Goal: Task Accomplishment & Management: Manage account settings

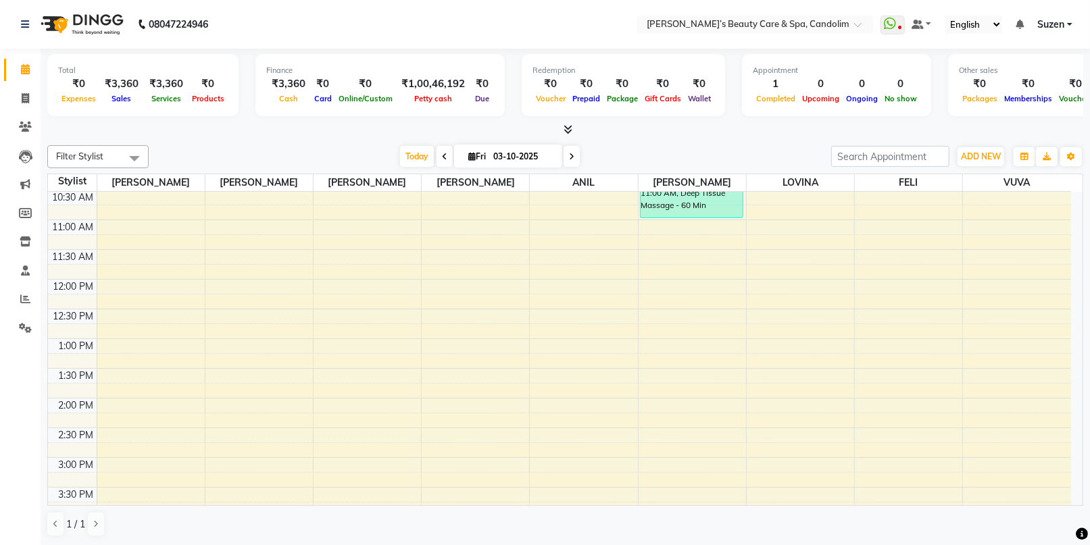
scroll to position [75, 0]
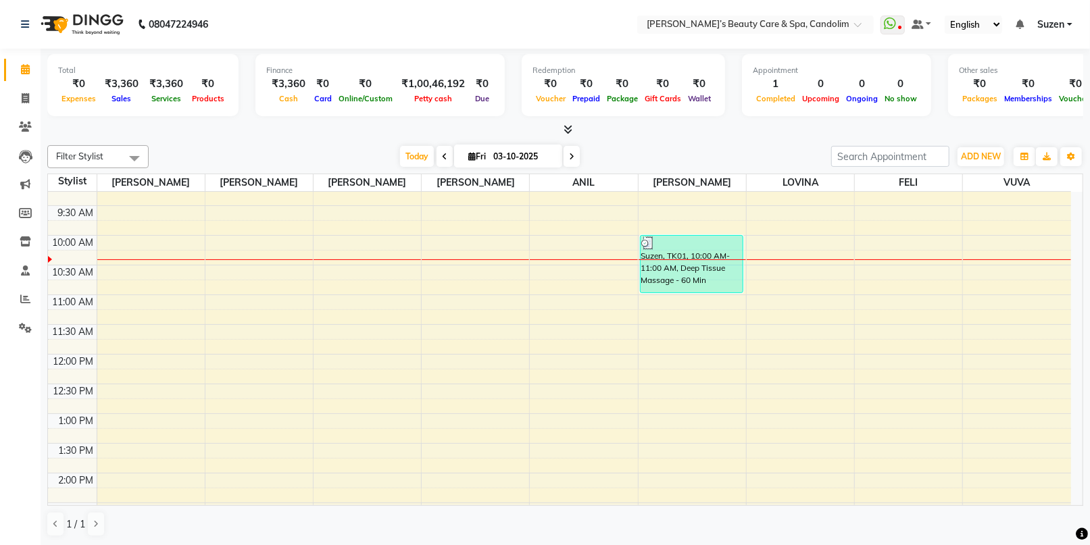
click at [277, 239] on div "8:00 AM 8:30 AM 9:00 AM 9:30 AM 10:00 AM 10:30 AM 11:00 AM 11:30 AM 12:00 PM 12…" at bounding box center [559, 503] width 1023 height 772
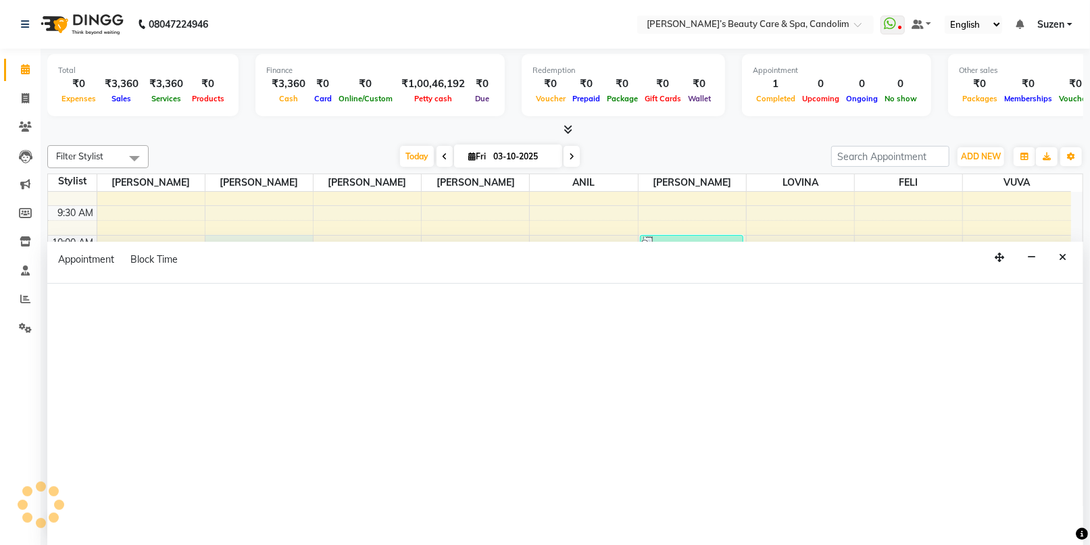
select select "43921"
select select "tentative"
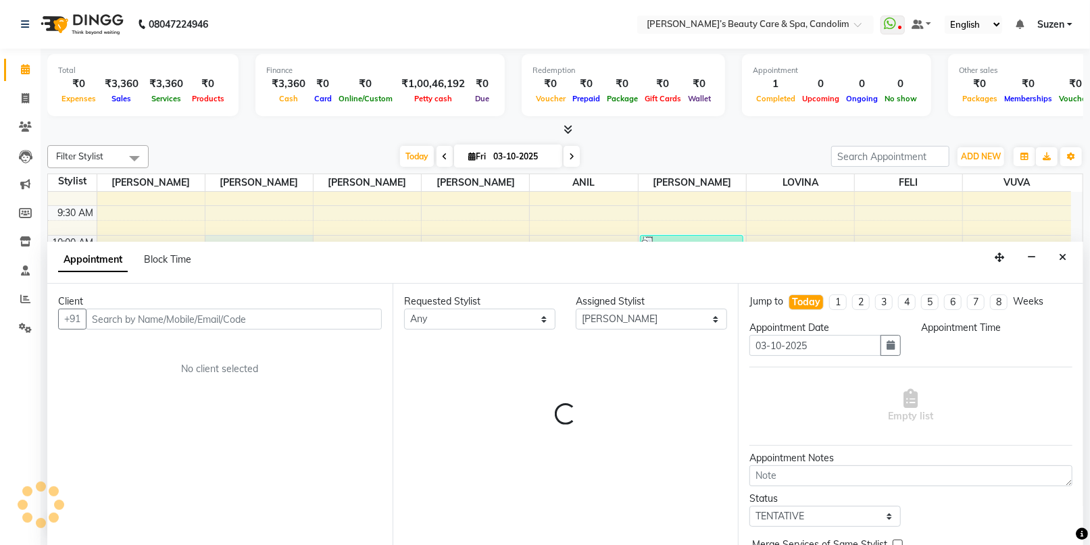
scroll to position [0, 0]
select select "600"
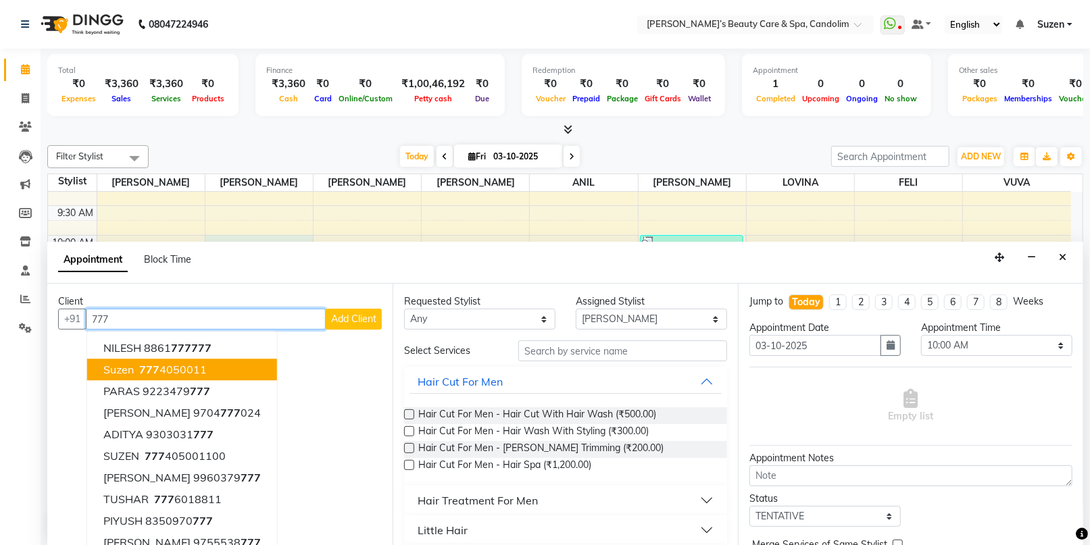
click at [234, 364] on button "Suzen [PHONE_NUMBER]" at bounding box center [182, 370] width 190 height 22
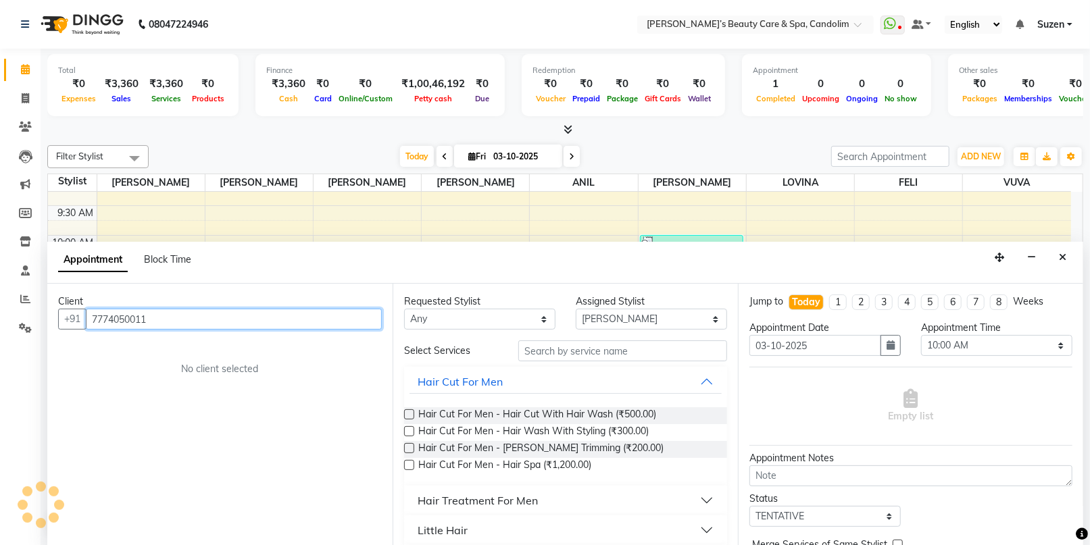
type input "7774050011"
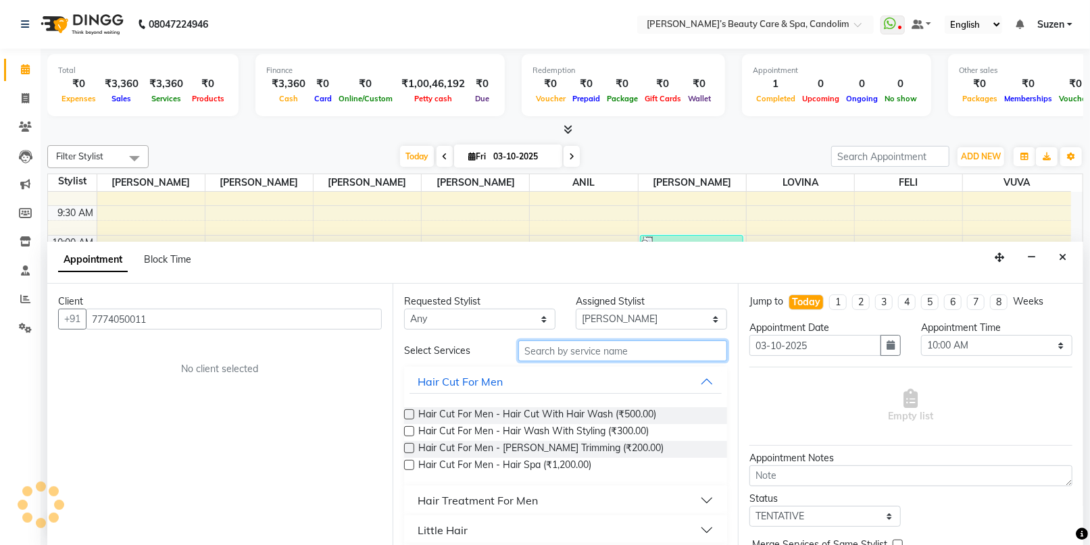
click at [529, 353] on input "text" at bounding box center [622, 351] width 209 height 21
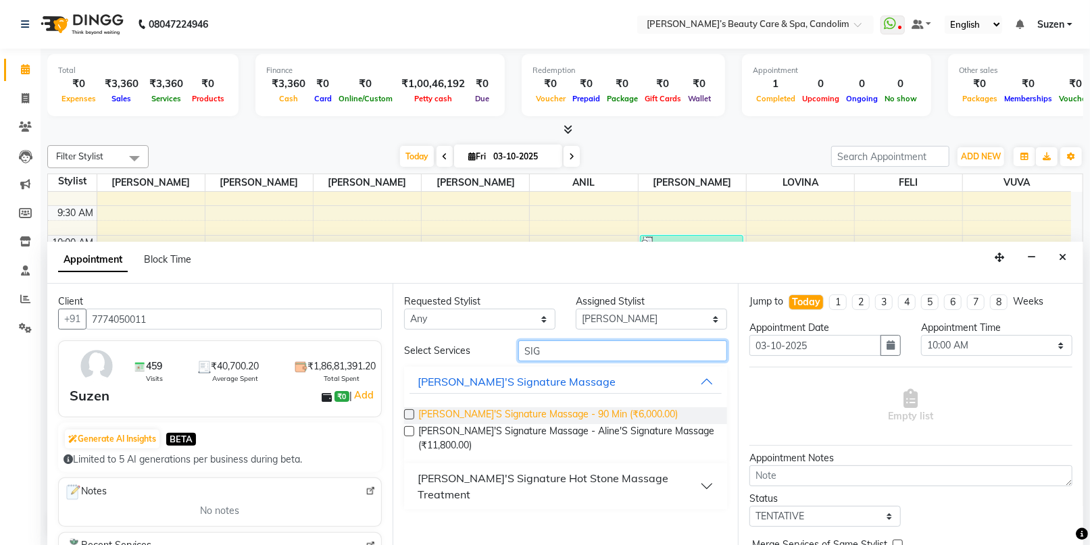
type input "SIG"
click at [565, 416] on span "[PERSON_NAME]'S Signature Massage - 90 Min (₹6,000.00)" at bounding box center [547, 415] width 259 height 17
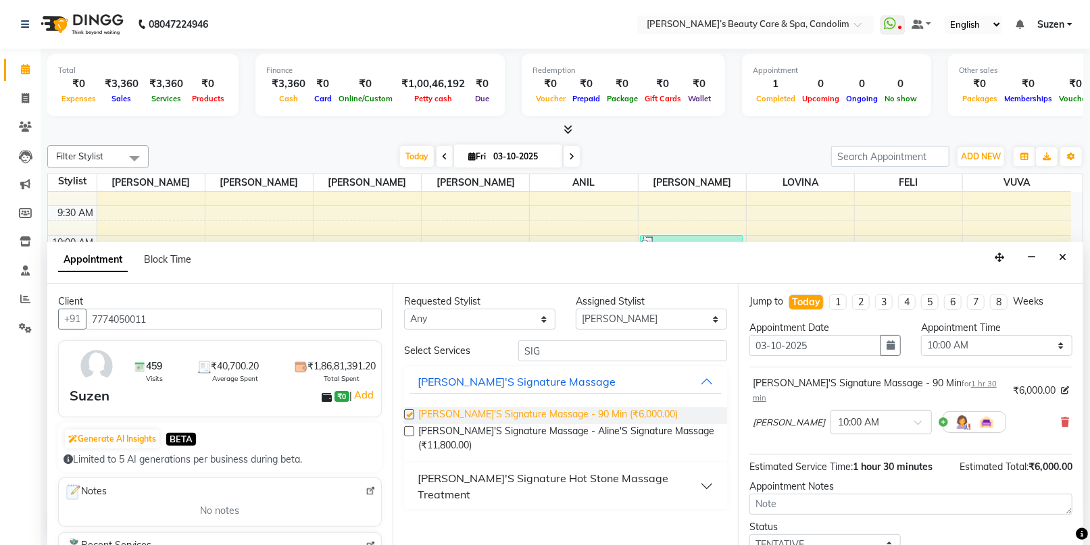
checkbox input "false"
click at [686, 318] on select "Select [PERSON_NAME] [PERSON_NAME] [PERSON_NAME] [PERSON_NAME] [PERSON_NAME]" at bounding box center [651, 319] width 151 height 21
select select "43920"
click at [576, 309] on select "Select [PERSON_NAME] [PERSON_NAME] [PERSON_NAME] [PERSON_NAME] [PERSON_NAME]" at bounding box center [651, 319] width 151 height 21
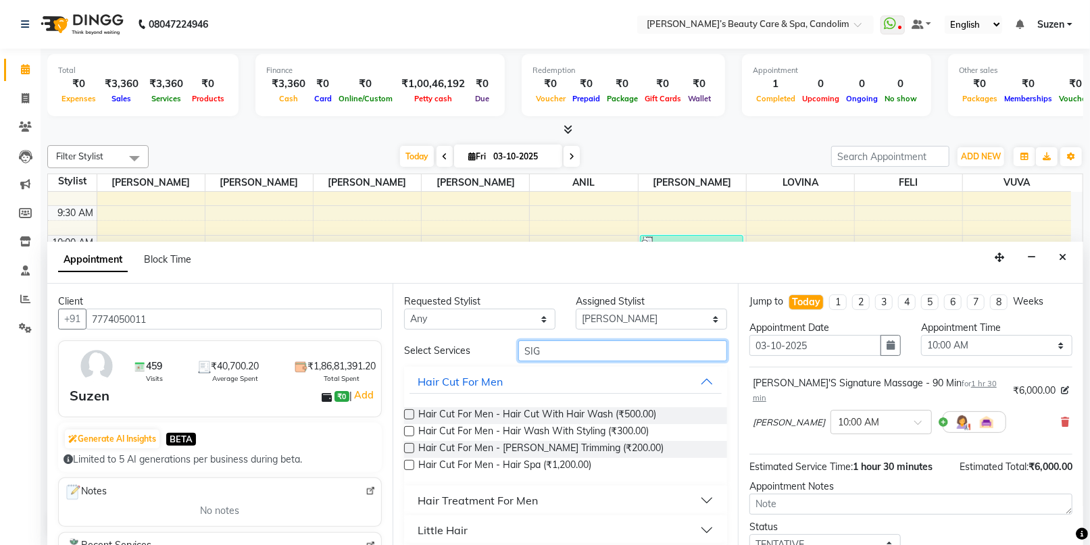
click at [622, 351] on input "SIG" at bounding box center [622, 351] width 209 height 21
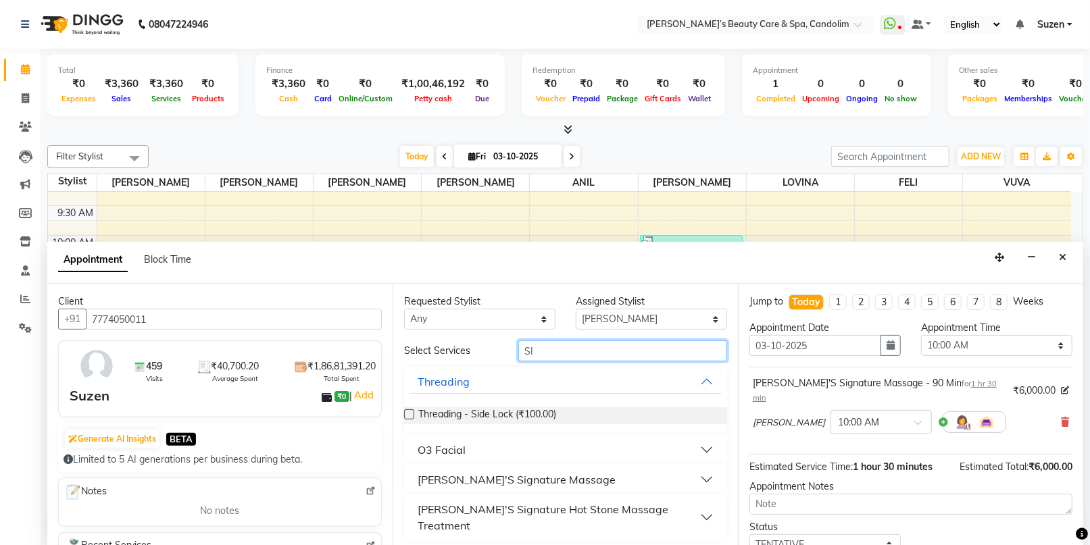
type input "S"
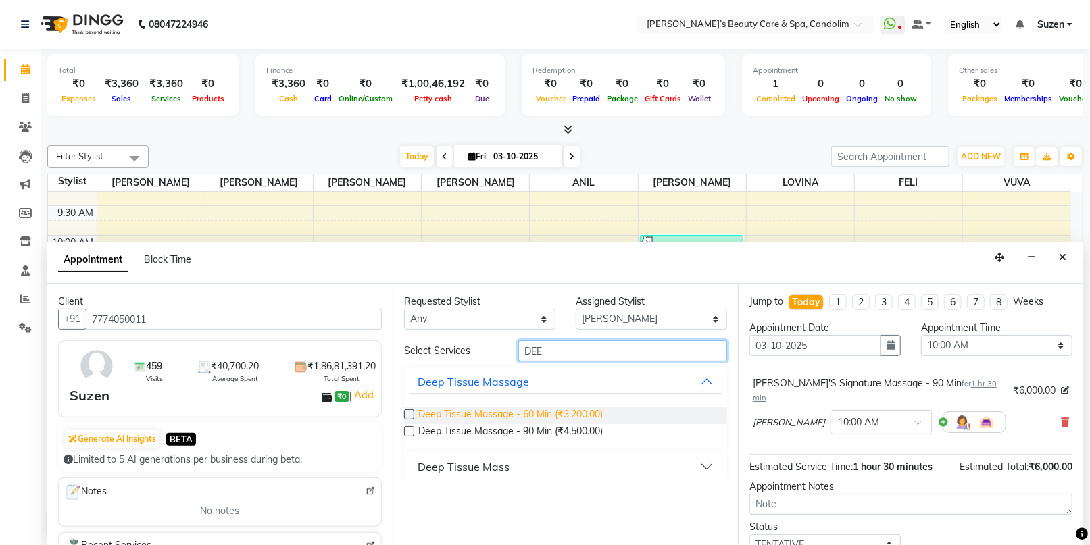
type input "DEE"
click at [599, 411] on span "Deep Tissue Massage - 60 Min (₹3,200.00)" at bounding box center [510, 415] width 184 height 17
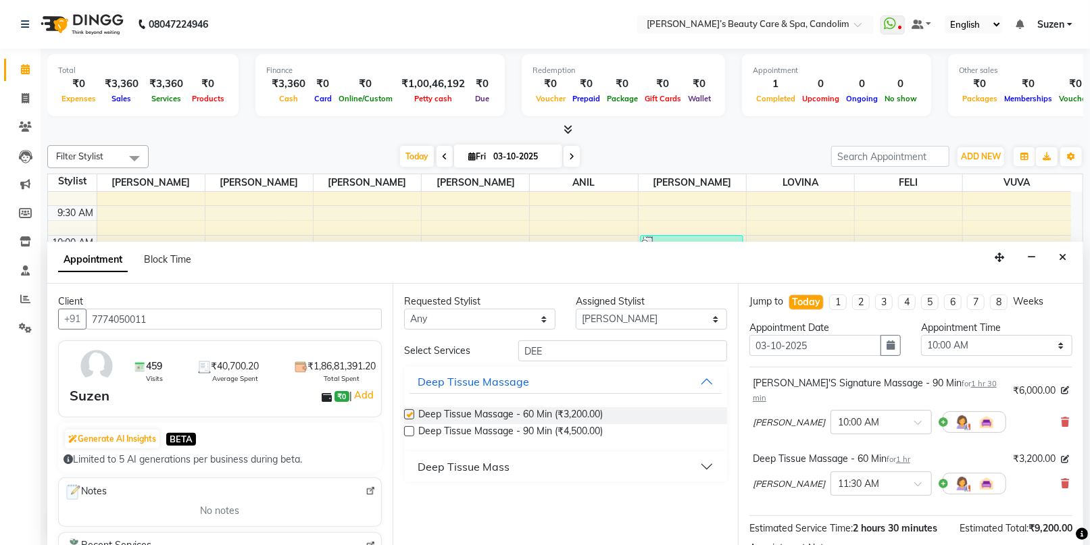
checkbox input "false"
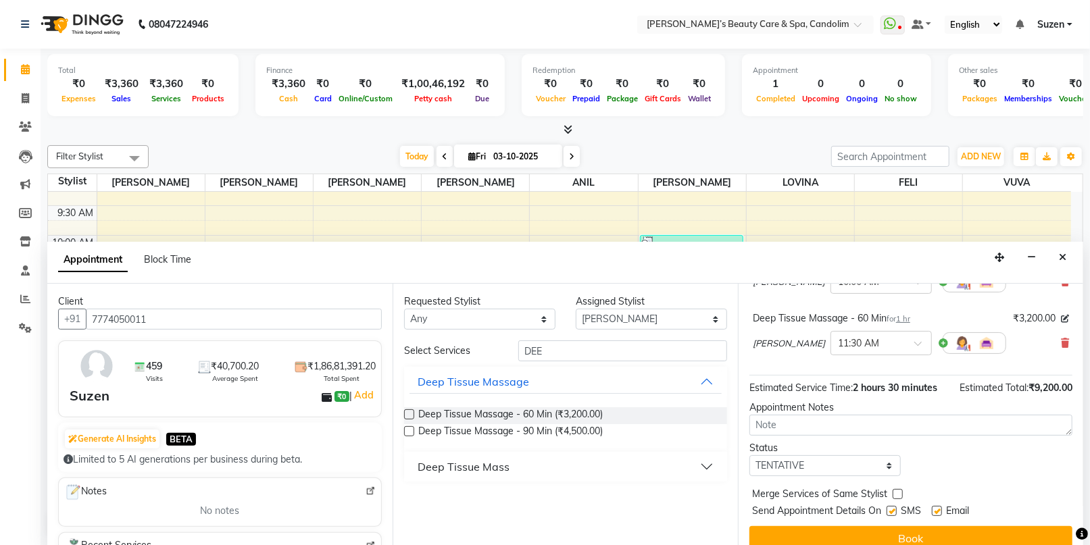
scroll to position [141, 0]
drag, startPoint x: 802, startPoint y: 518, endPoint x: 793, endPoint y: 504, distance: 16.5
click at [801, 526] on button "Book" at bounding box center [910, 538] width 323 height 24
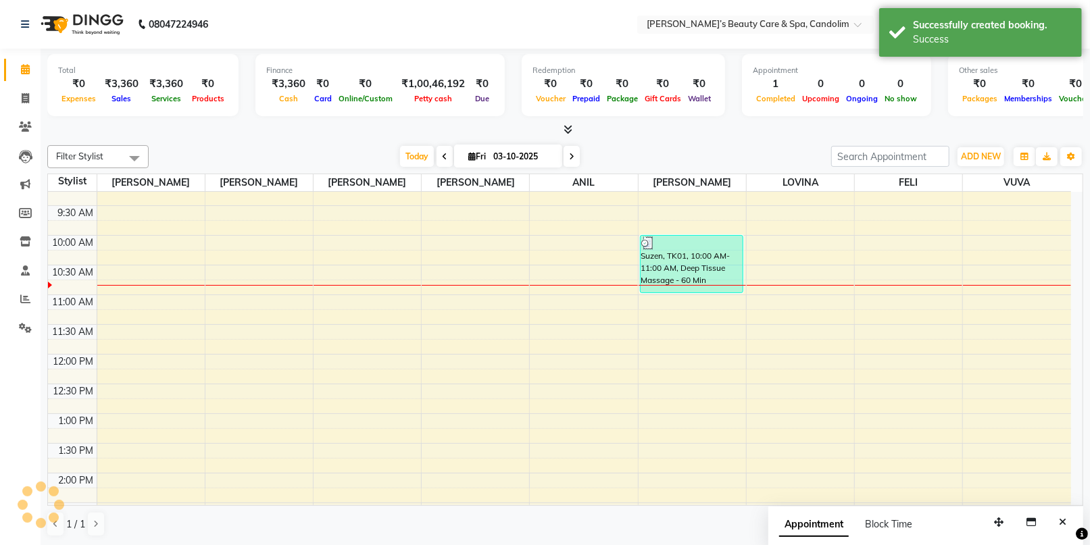
scroll to position [0, 0]
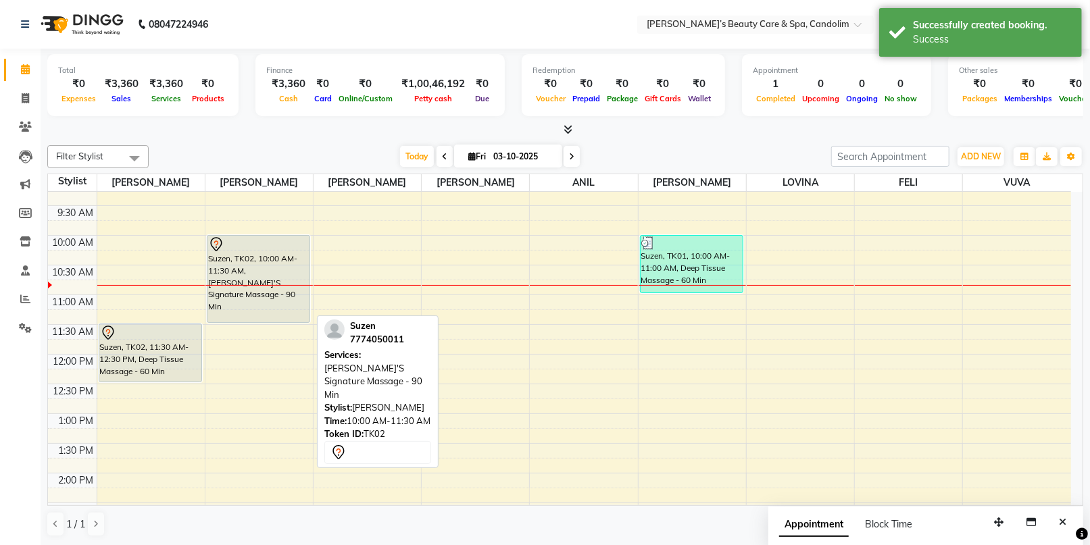
click at [268, 299] on div "Suzen, TK02, 10:00 AM-11:30 AM, [PERSON_NAME]'S Signature Massage - 90 Min" at bounding box center [258, 503] width 107 height 772
click at [287, 279] on div "Suzen, TK02, 10:00 AM-11:30 AM, [PERSON_NAME]'S Signature Massage - 90 Min" at bounding box center [258, 279] width 102 height 86
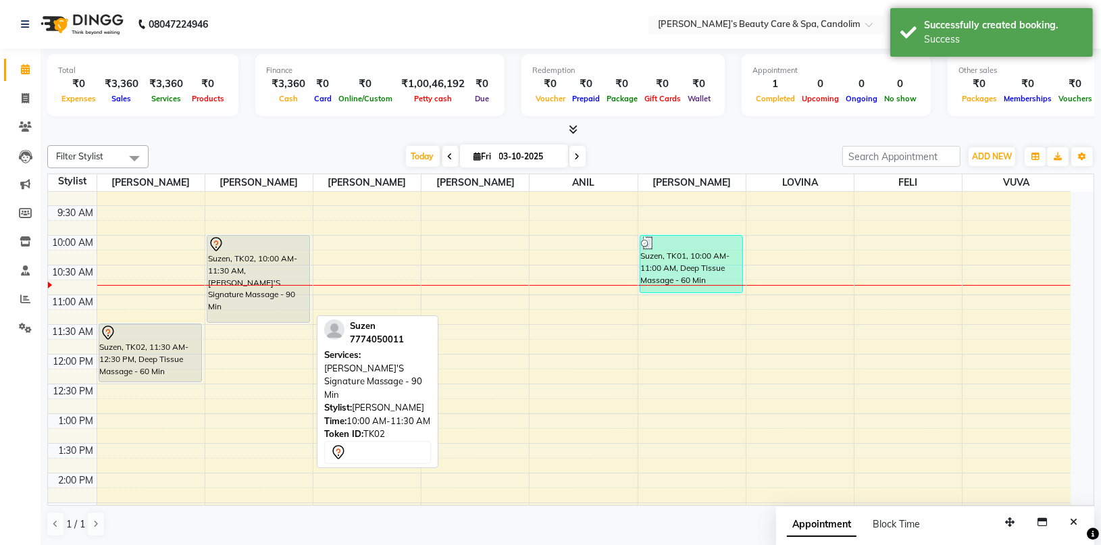
select select "7"
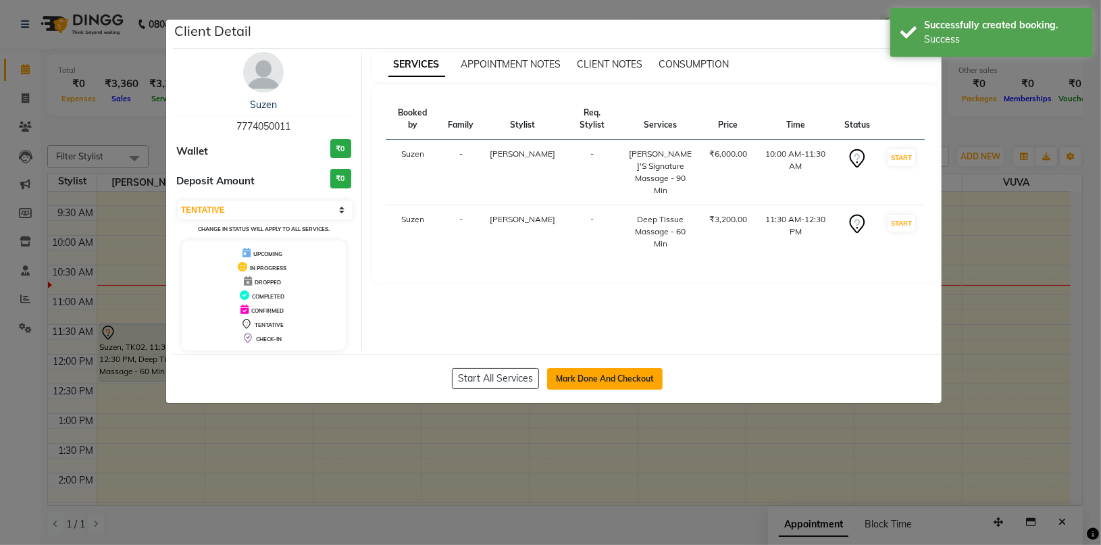
click at [578, 370] on button "Mark Done And Checkout" at bounding box center [605, 379] width 116 height 22
select select "6059"
select select "service"
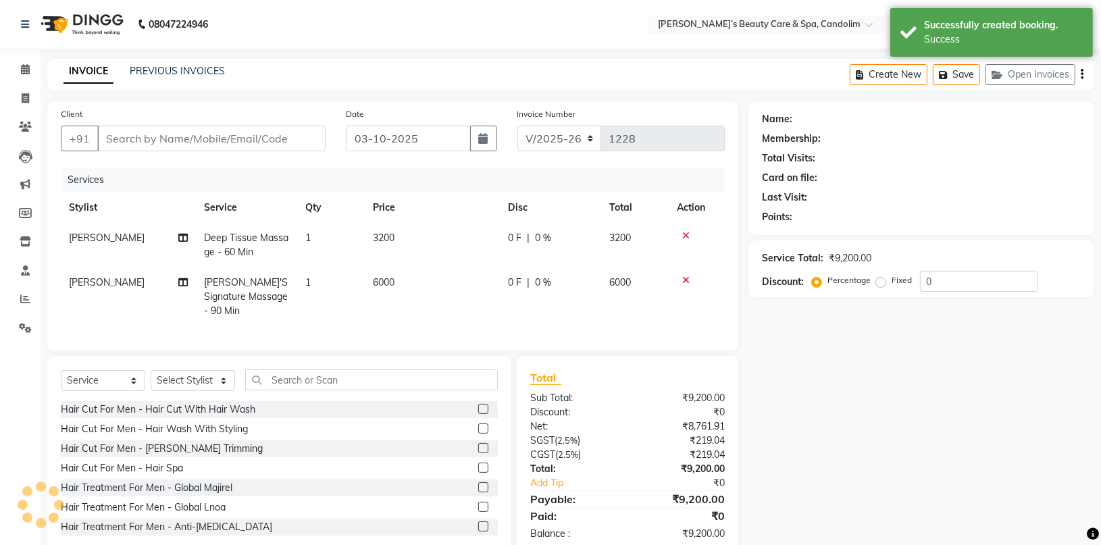
type input "7774050011"
select select "43921"
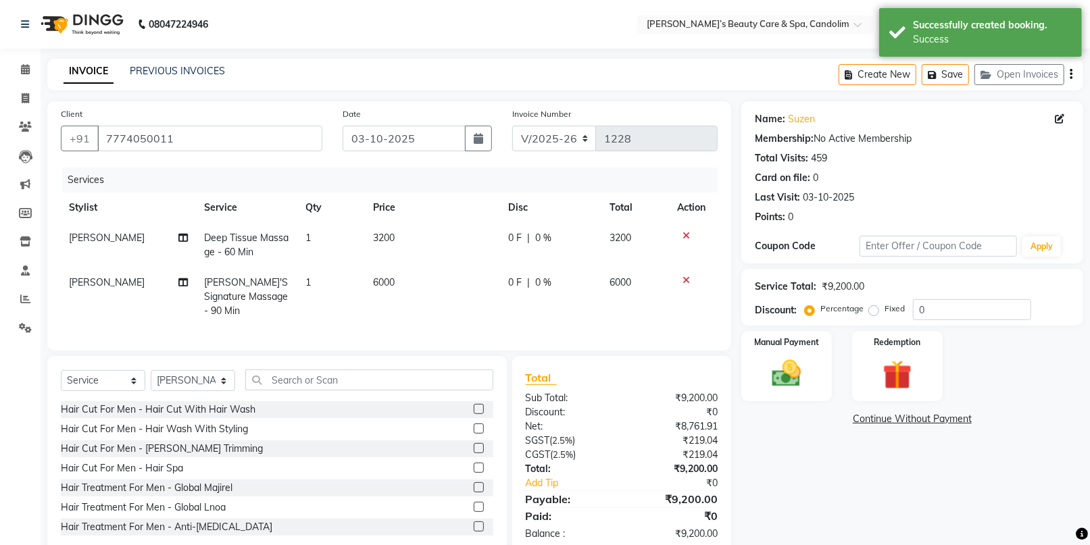
click at [411, 235] on td "3200" at bounding box center [432, 245] width 135 height 45
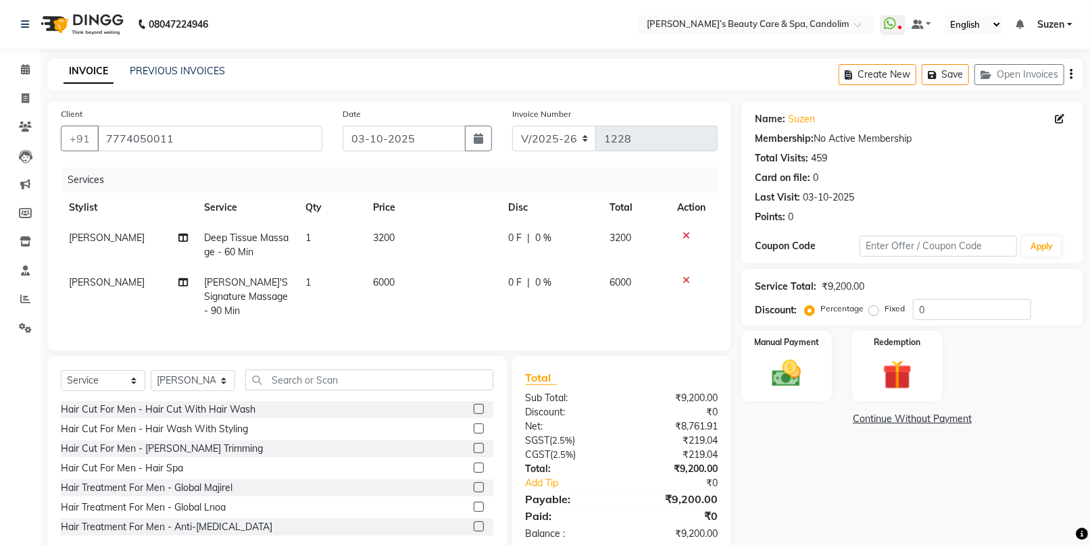
select select "43920"
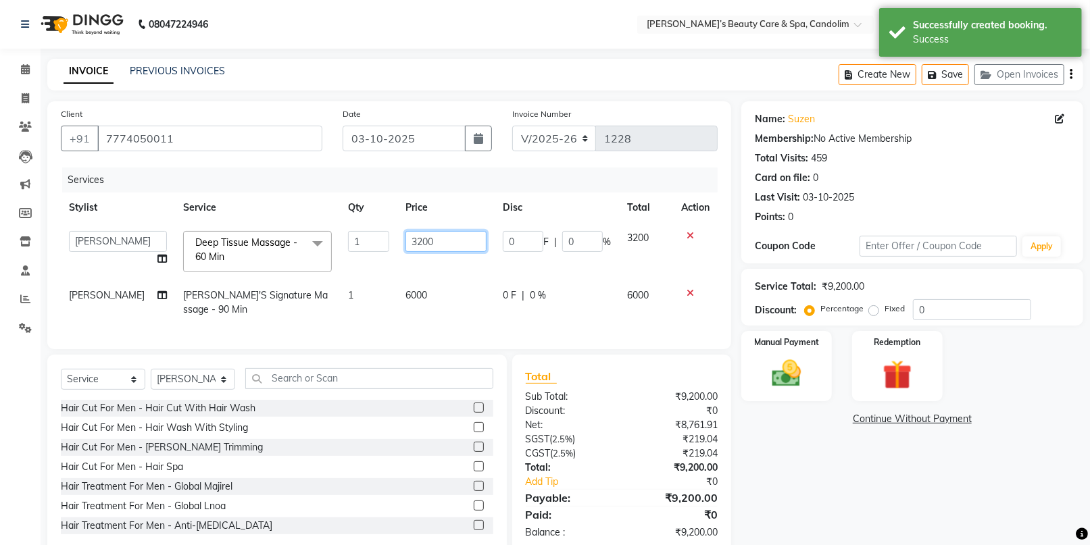
click at [432, 239] on input "3200" at bounding box center [445, 241] width 81 height 21
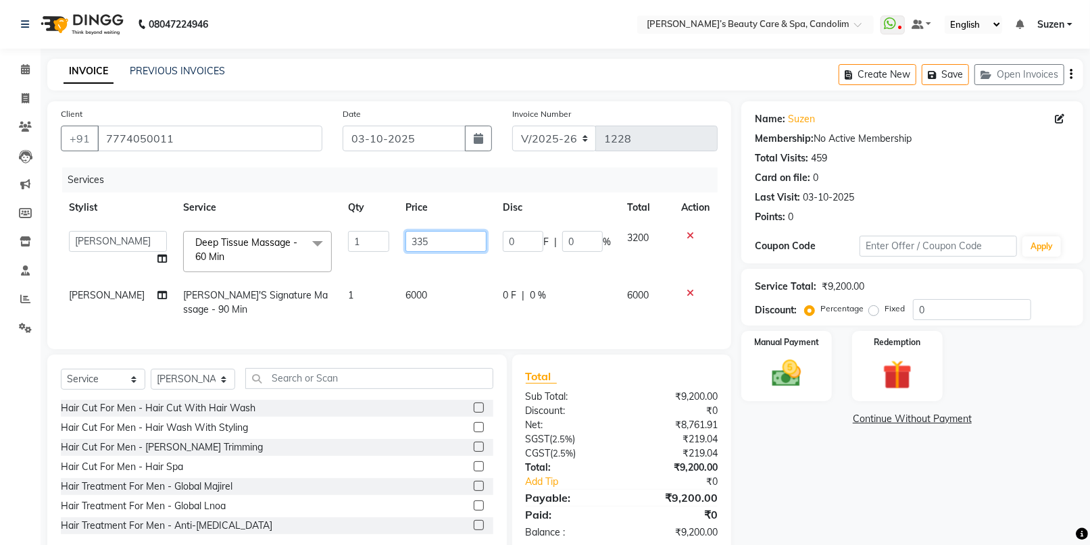
type input "3350"
click at [443, 274] on tbody "[PERSON_NAME] [PERSON_NAME] [PERSON_NAME] [PERSON_NAME] [PERSON_NAME] VUVA Deep…" at bounding box center [389, 274] width 657 height 102
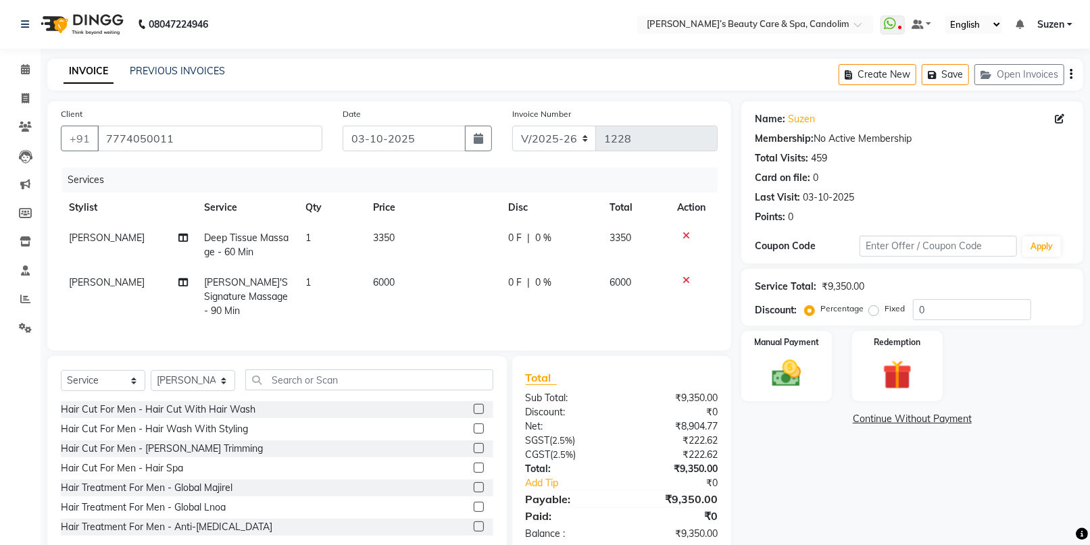
click at [424, 288] on td "6000" at bounding box center [432, 297] width 135 height 59
select select "43921"
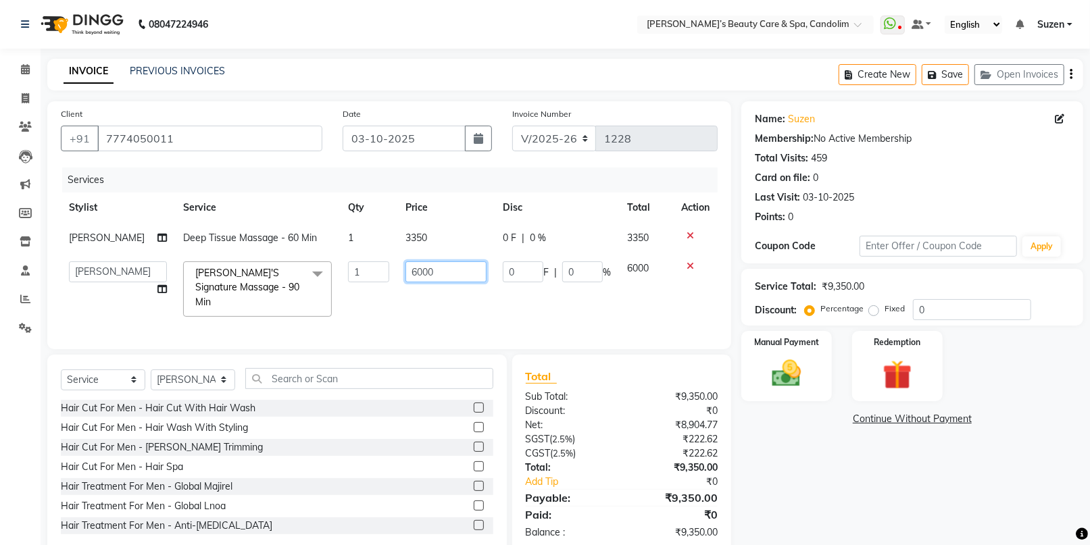
click at [436, 268] on input "6000" at bounding box center [445, 271] width 81 height 21
type input "6"
type input "7350"
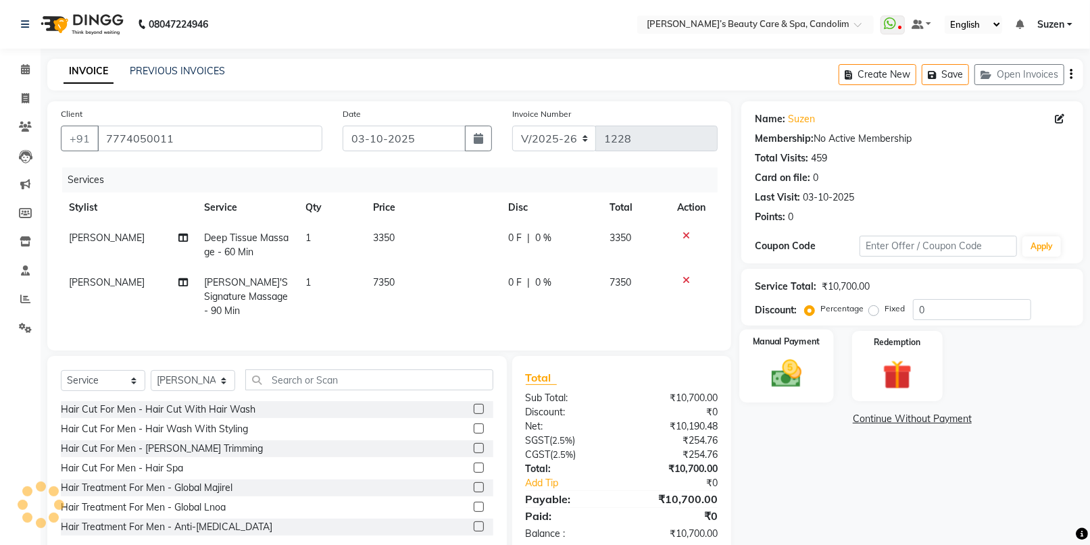
click at [789, 368] on img at bounding box center [785, 373] width 49 height 35
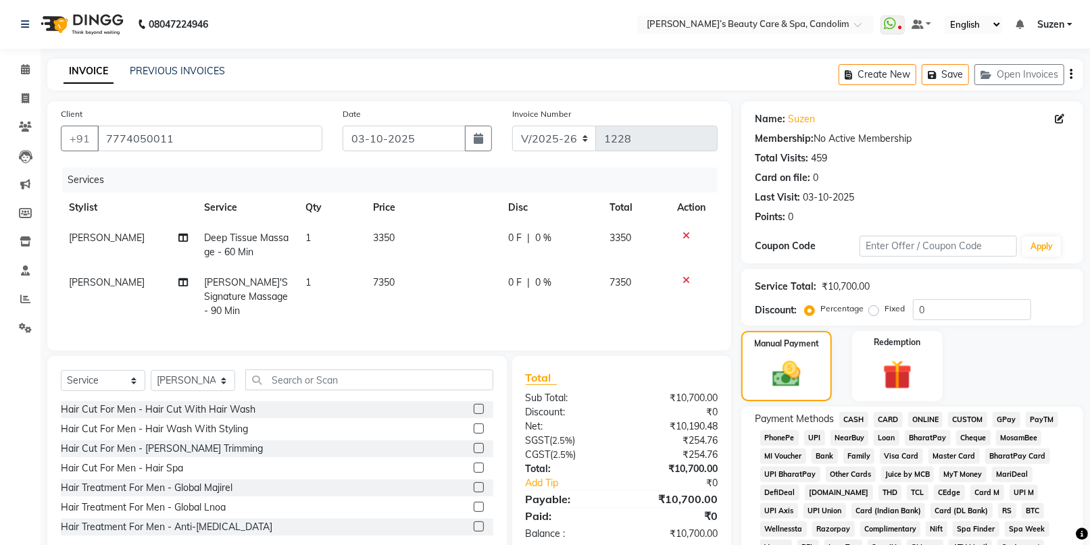
click at [854, 420] on span "CASH" at bounding box center [853, 420] width 29 height 16
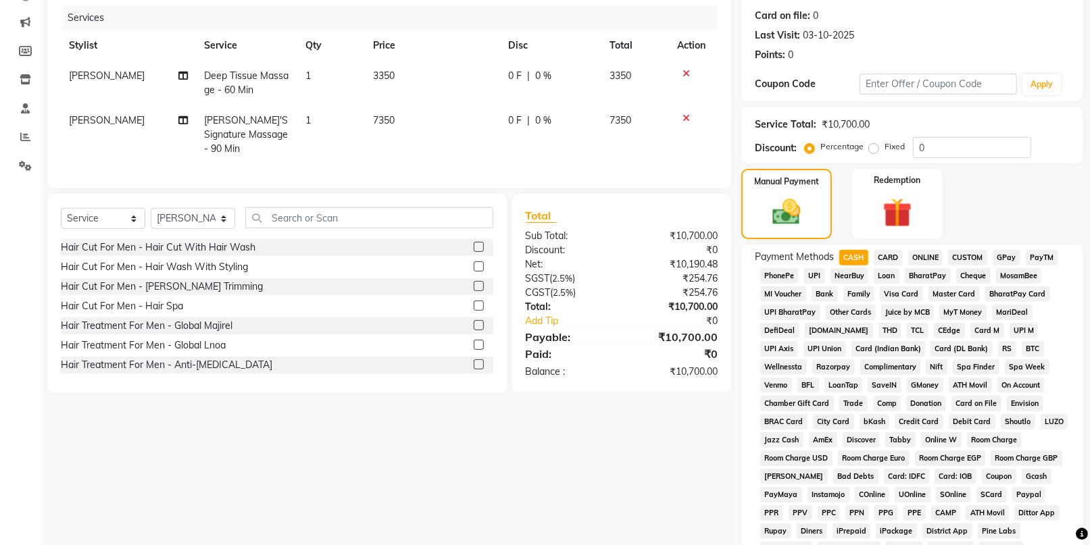
scroll to position [375, 0]
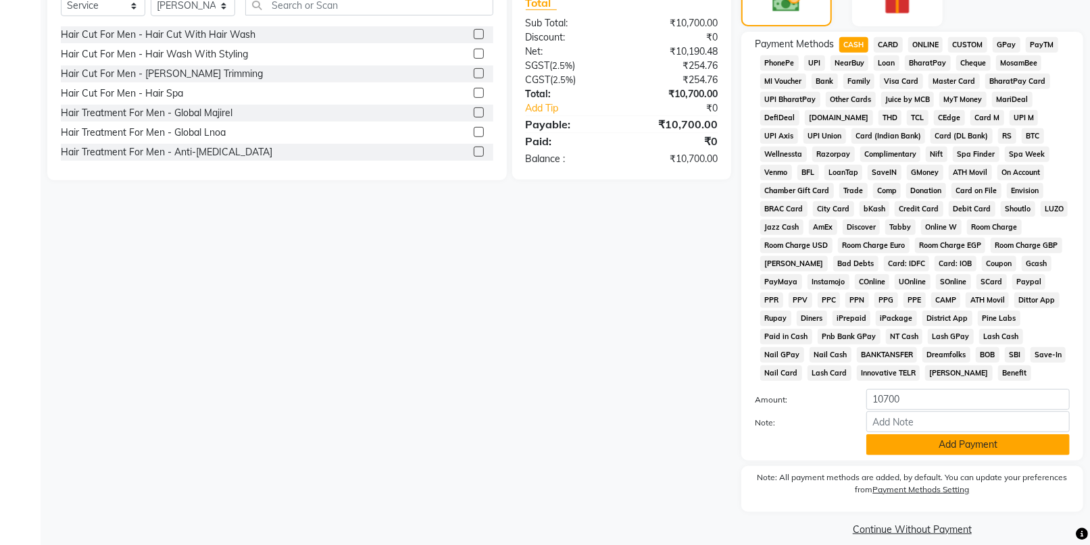
click at [903, 449] on button "Add Payment" at bounding box center [967, 444] width 203 height 21
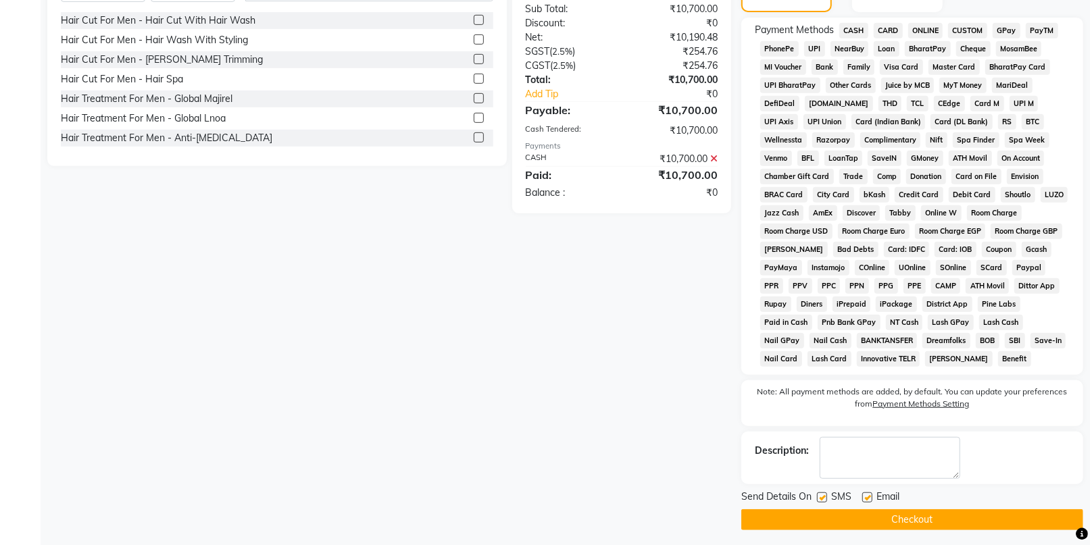
scroll to position [394, 0]
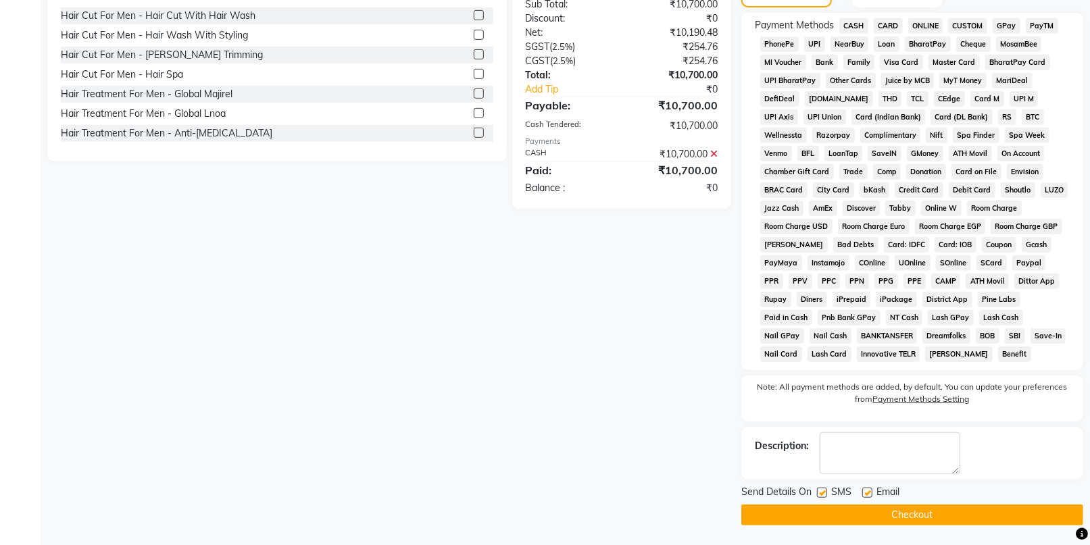
click at [892, 509] on button "Checkout" at bounding box center [912, 515] width 342 height 21
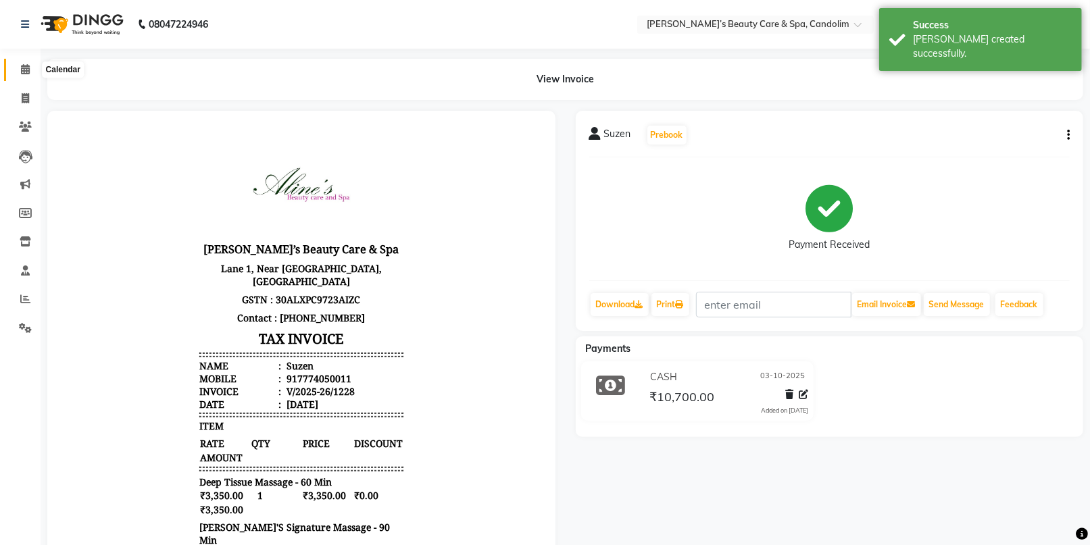
drag, startPoint x: 28, startPoint y: 66, endPoint x: 57, endPoint y: 61, distance: 29.6
click at [28, 66] on icon at bounding box center [25, 69] width 9 height 10
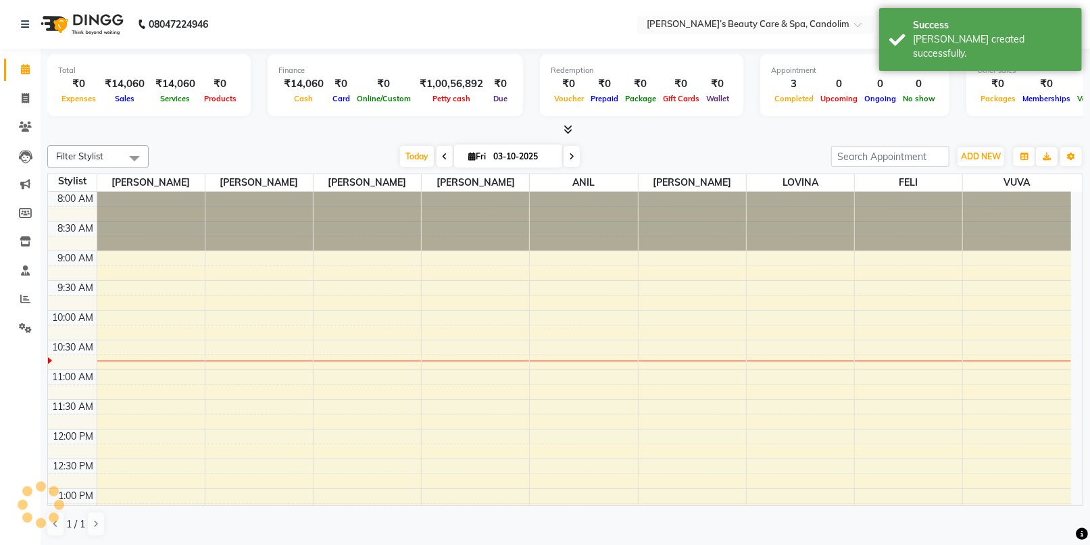
scroll to position [119, 0]
